Goal: Navigation & Orientation: Find specific page/section

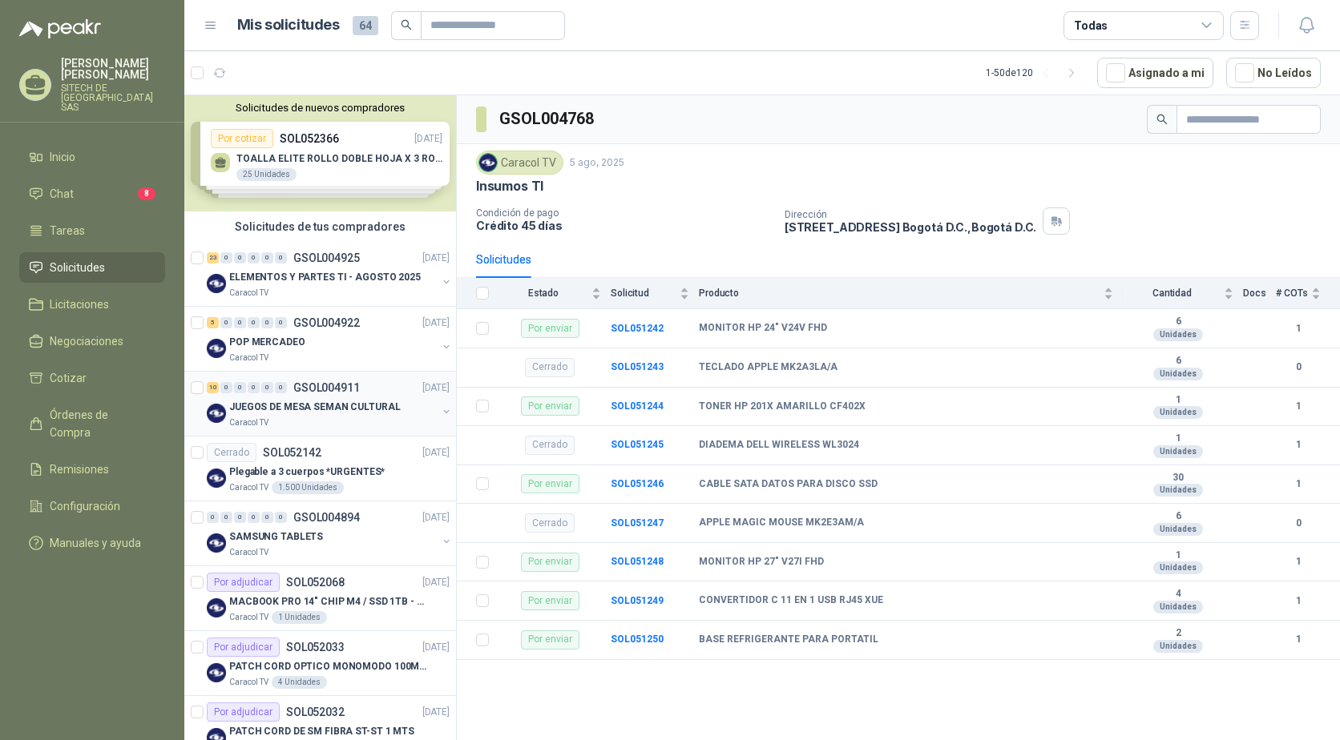
click at [260, 409] on p "JUEGOS DE MESA SEMAN CULTURAL" at bounding box center [314, 407] width 171 height 15
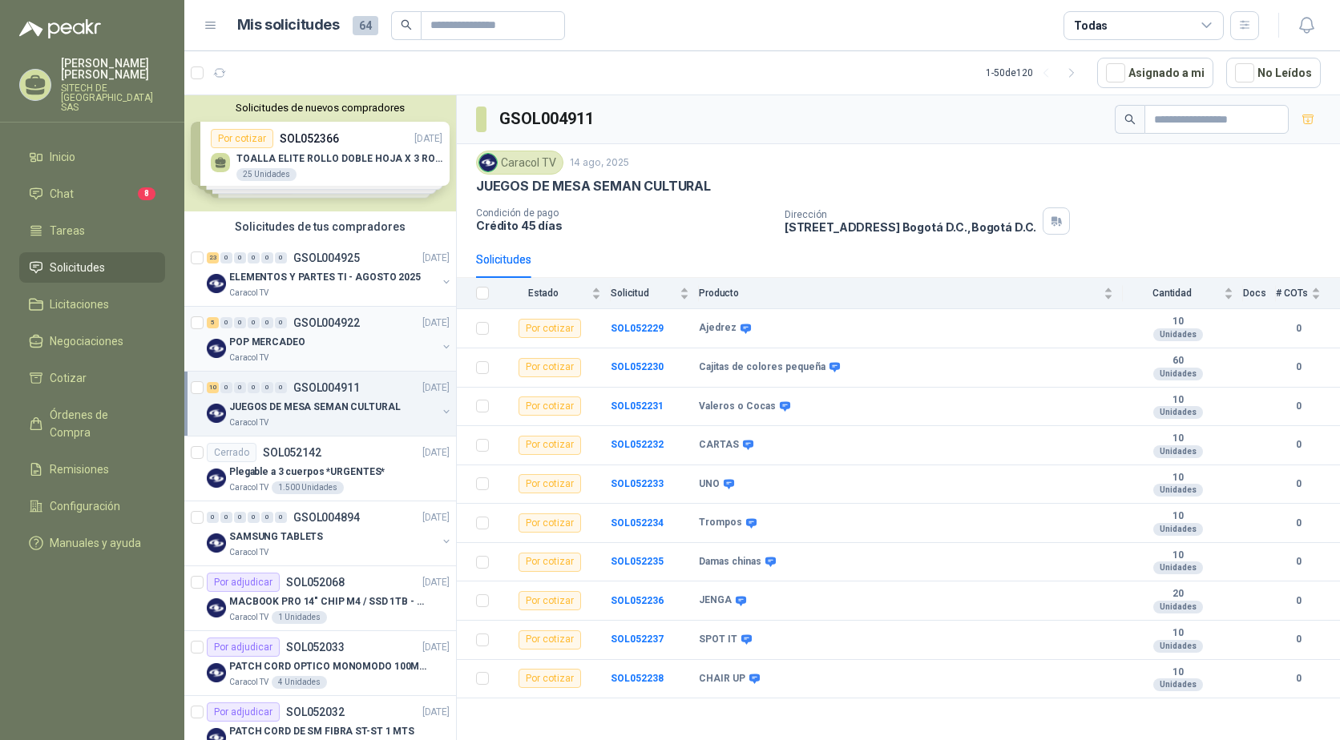
click at [294, 342] on p "POP MERCADEO" at bounding box center [267, 342] width 76 height 15
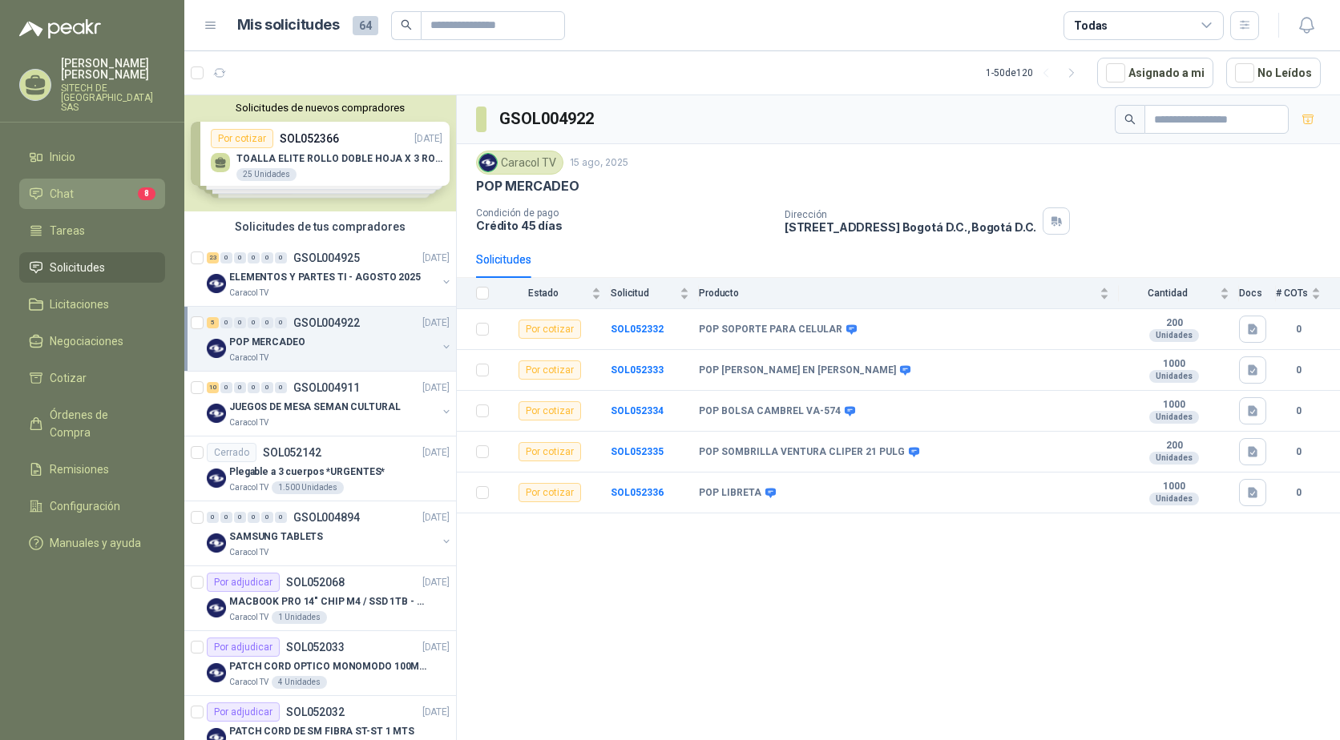
click at [91, 185] on li "Chat 8" at bounding box center [92, 194] width 127 height 18
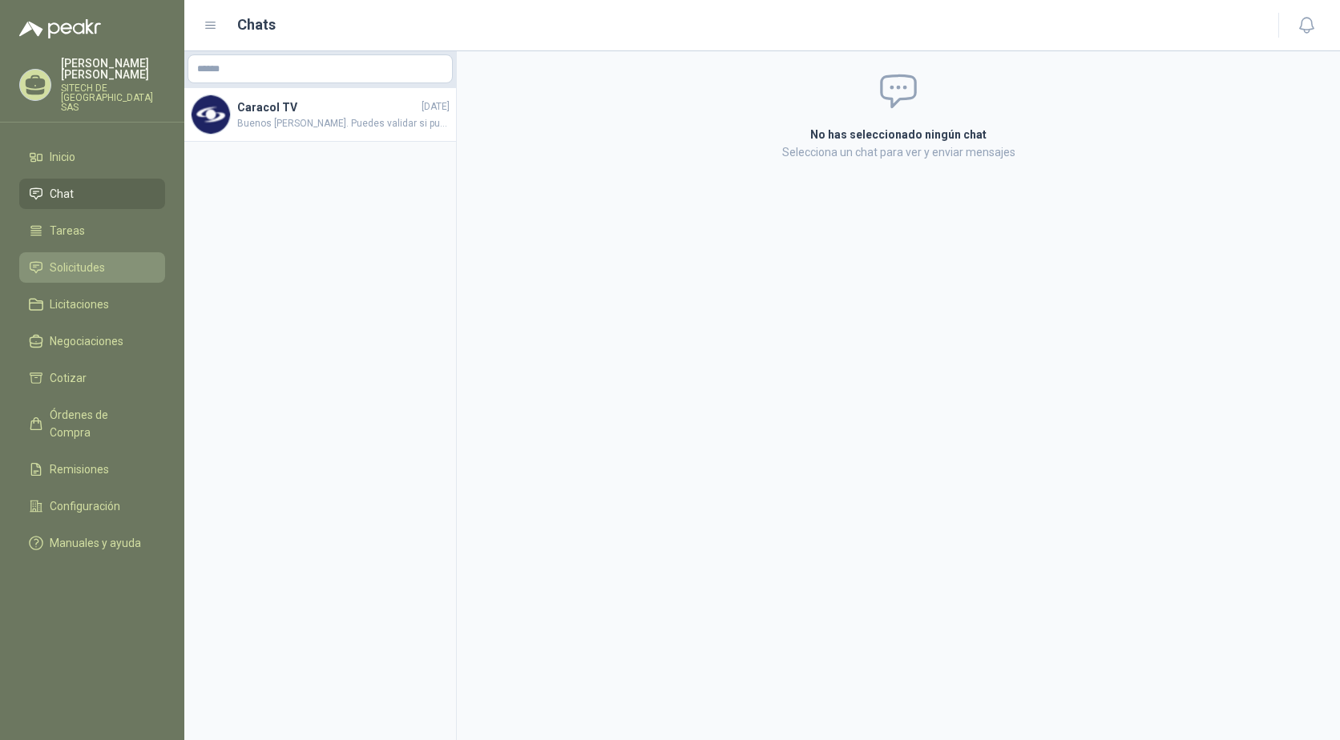
click at [79, 264] on span "Solicitudes" at bounding box center [77, 268] width 55 height 18
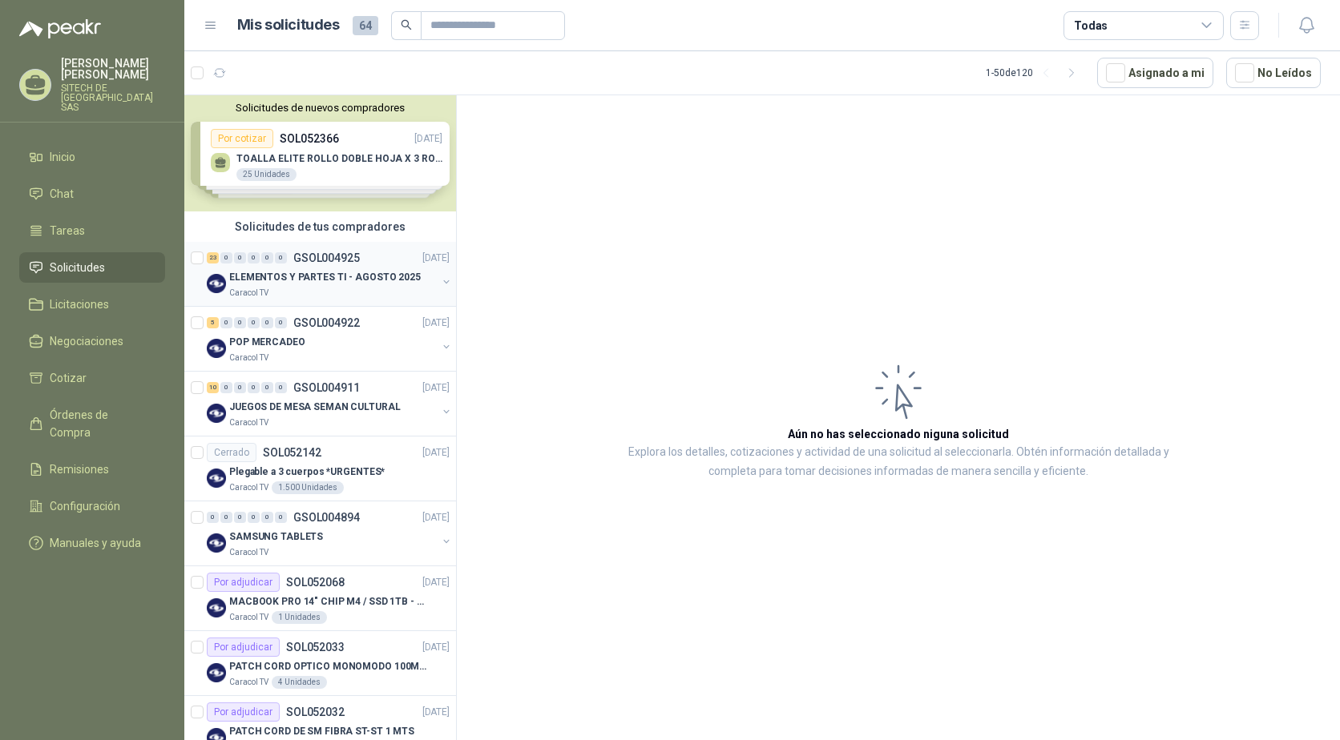
click at [285, 292] on div "Caracol TV" at bounding box center [333, 293] width 208 height 13
